Goal: Task Accomplishment & Management: Manage account settings

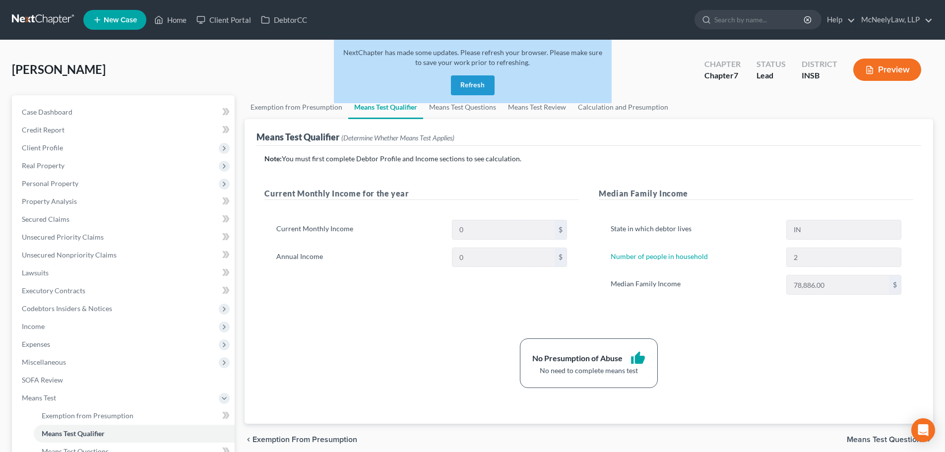
click at [485, 85] on button "Refresh" at bounding box center [473, 85] width 44 height 20
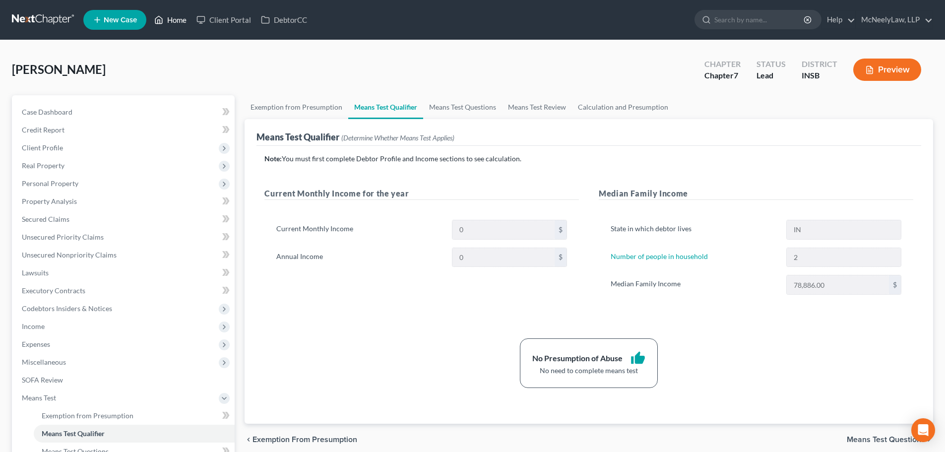
click at [169, 16] on link "Home" at bounding box center [170, 20] width 42 height 18
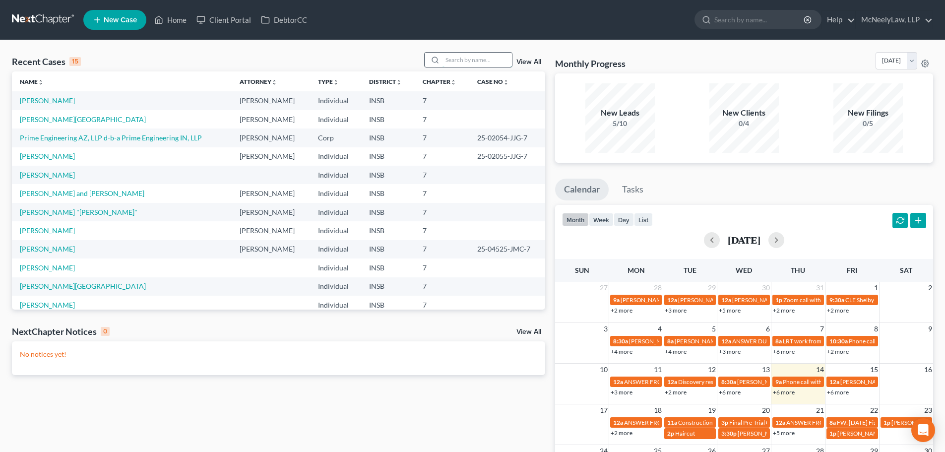
click at [491, 60] on input "search" at bounding box center [477, 60] width 69 height 14
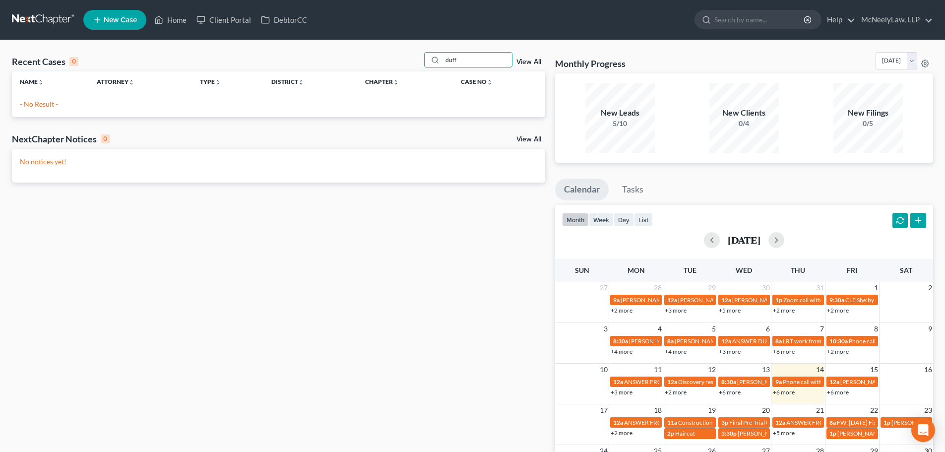
drag, startPoint x: 489, startPoint y: 58, endPoint x: 421, endPoint y: 65, distance: 68.8
click at [421, 65] on div "Recent Cases 0 duff View All" at bounding box center [278, 61] width 533 height 19
type input "duff"
click at [910, 21] on link "McNeelyLaw, LLP" at bounding box center [894, 20] width 76 height 18
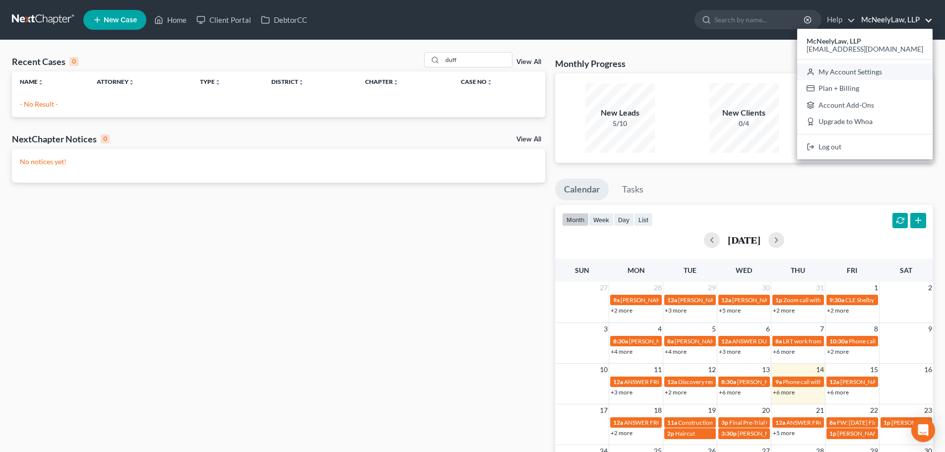
click at [885, 74] on link "My Account Settings" at bounding box center [864, 72] width 135 height 17
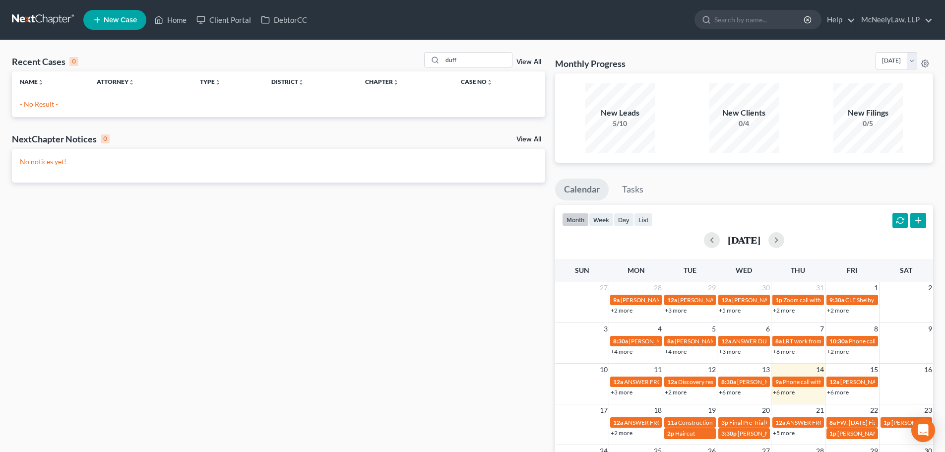
select select "24"
select select "15"
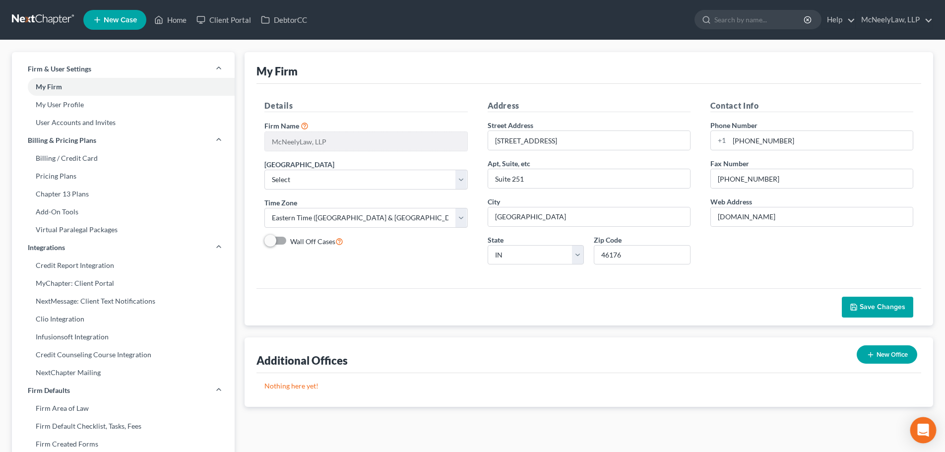
click at [925, 428] on icon "Open Intercom Messenger" at bounding box center [922, 430] width 11 height 13
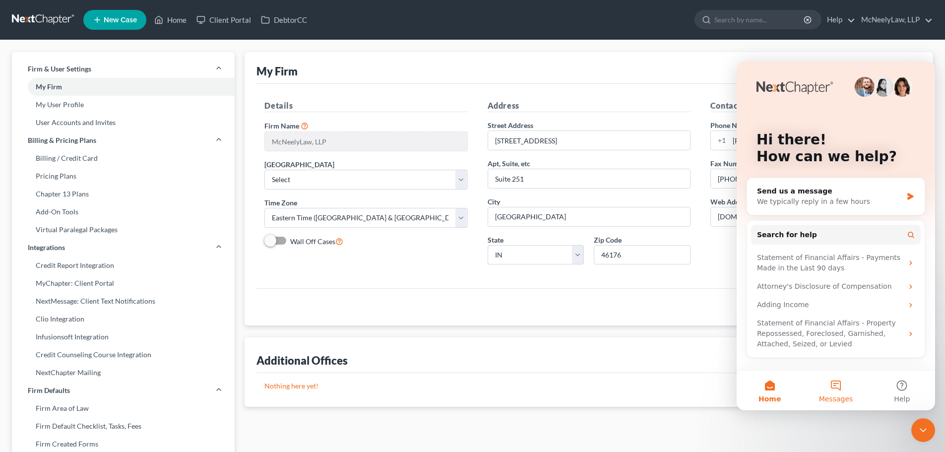
click at [846, 383] on button "Messages" at bounding box center [836, 391] width 66 height 40
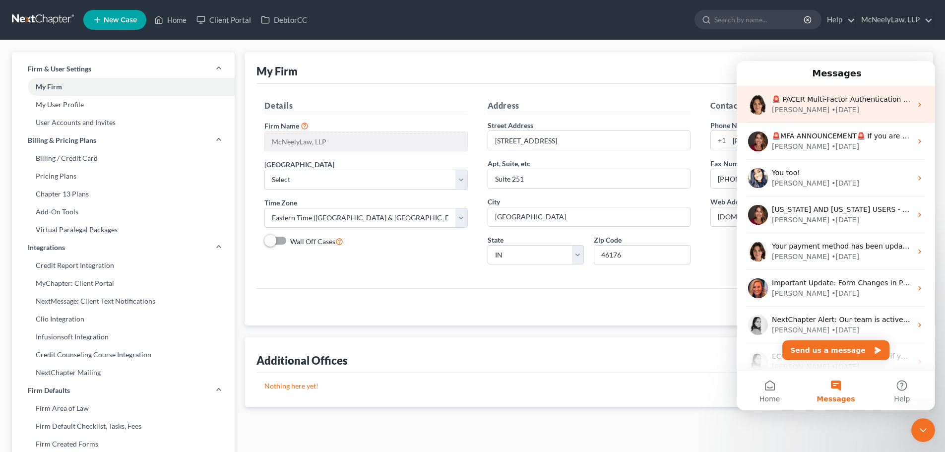
click at [863, 110] on div "[PERSON_NAME] • [DATE]" at bounding box center [842, 110] width 140 height 10
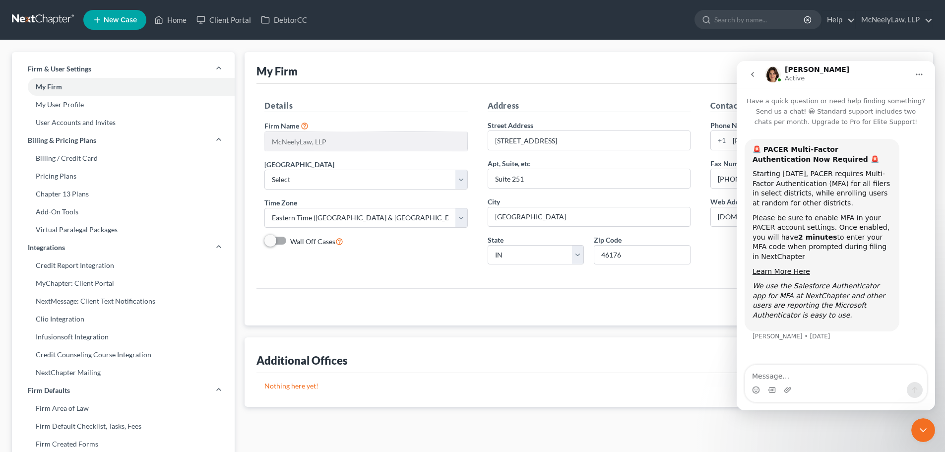
click at [755, 74] on icon "go back" at bounding box center [753, 74] width 8 height 8
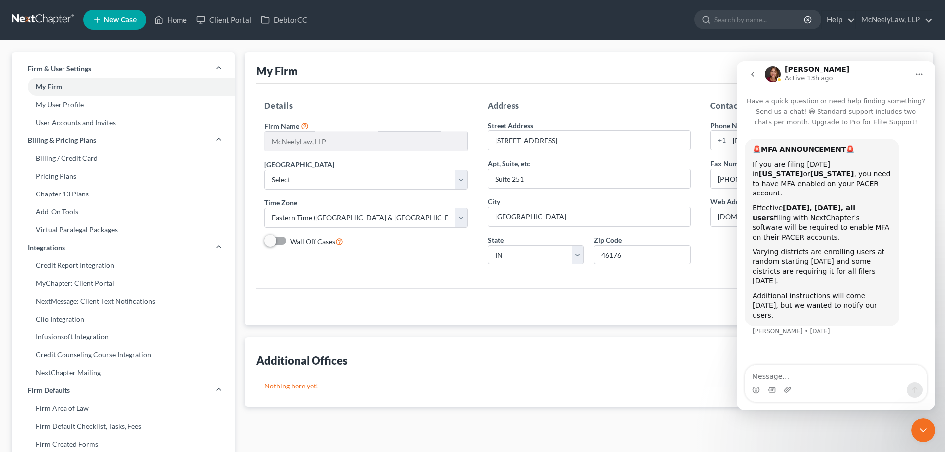
click at [753, 77] on icon "go back" at bounding box center [753, 74] width 8 height 8
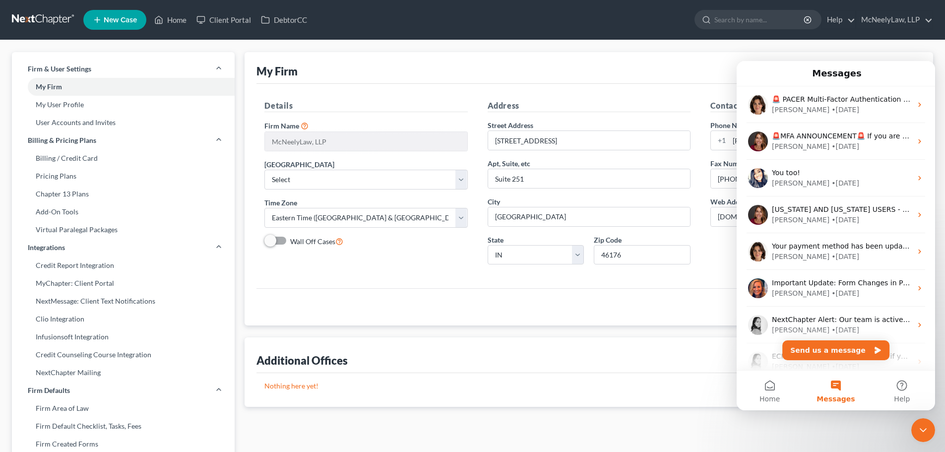
drag, startPoint x: 558, startPoint y: 389, endPoint x: 550, endPoint y: 395, distance: 10.2
click at [557, 388] on p "Nothing here yet!" at bounding box center [588, 386] width 649 height 10
click at [553, 375] on div "Nothing here yet!" at bounding box center [588, 390] width 665 height 34
click at [927, 430] on icon "Close Intercom Messenger" at bounding box center [923, 430] width 12 height 12
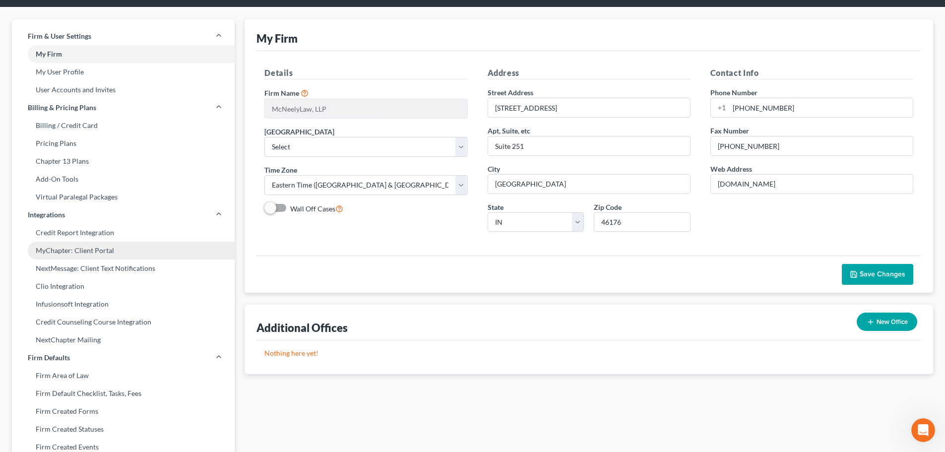
scroll to position [50, 0]
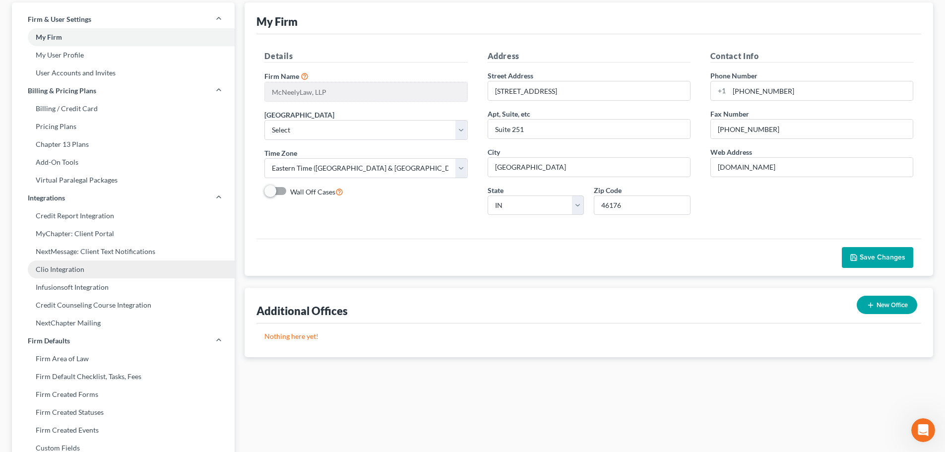
click at [73, 266] on link "Clio Integration" at bounding box center [123, 269] width 223 height 18
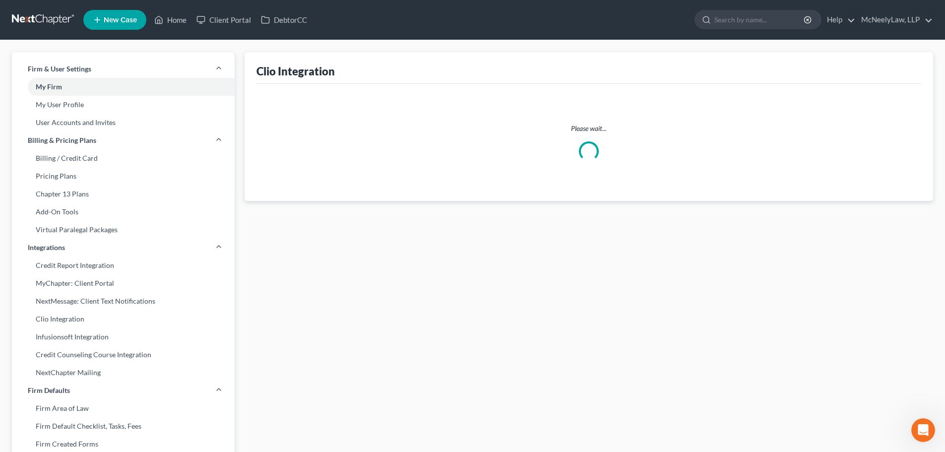
select select "10"
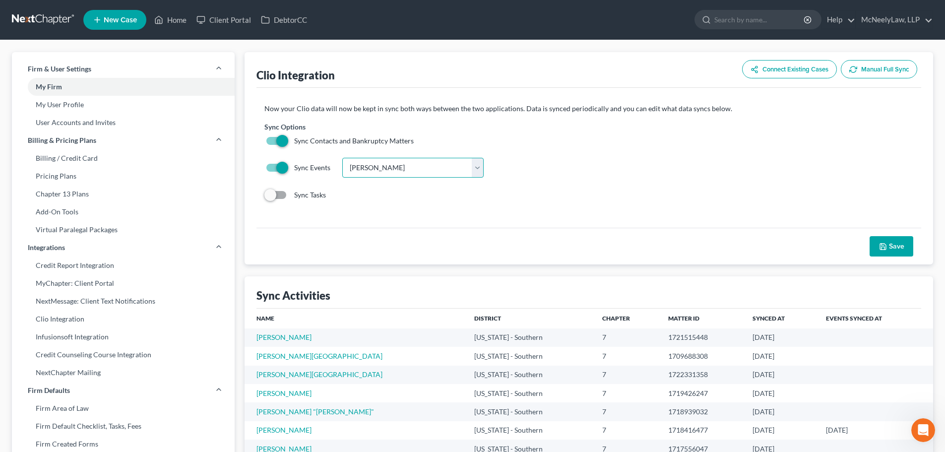
click at [477, 166] on select "Choose Calendar [PERSON_NAME] Firm [PERSON_NAME] [PERSON_NAME] [PERSON_NAME] [P…" at bounding box center [412, 168] width 141 height 20
click at [631, 141] on div "Sync Contacts and Bankruptcy Matters" at bounding box center [588, 141] width 649 height 10
click at [160, 20] on polyline at bounding box center [159, 22] width 2 height 4
